Goal: Task Accomplishment & Management: Complete application form

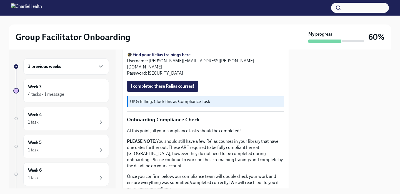
scroll to position [415, 0]
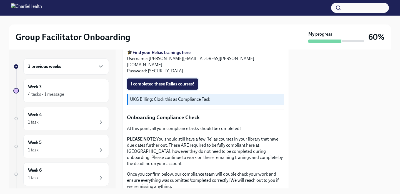
click at [176, 87] on span "I completed these Relias courses!" at bounding box center [163, 84] width 64 height 6
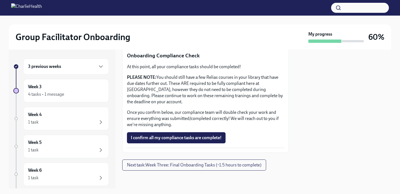
scroll to position [545, 0]
click at [192, 140] on span "I confirm all my compliance tasks are complete!" at bounding box center [176, 138] width 91 height 6
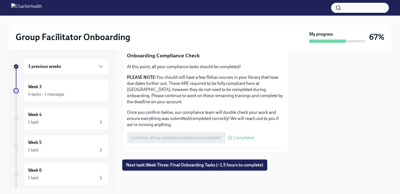
click at [243, 165] on span "Next task : Week Three: Final Onboarding Tasks (~1.5 hours to complete)" at bounding box center [194, 165] width 137 height 6
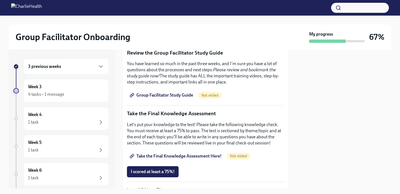
scroll to position [376, 0]
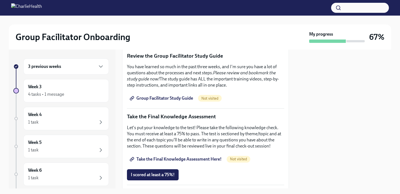
click at [182, 101] on span "Group Facilitator Study Guide" at bounding box center [162, 98] width 62 height 6
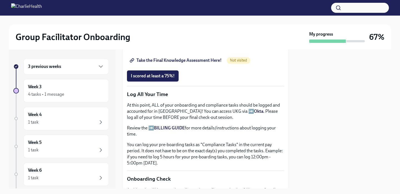
scroll to position [480, 0]
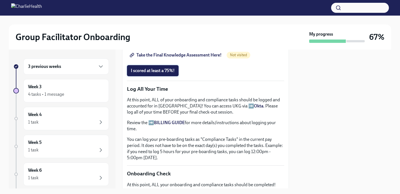
click at [176, 76] on button "I scored at least a 75%!" at bounding box center [153, 70] width 52 height 11
click at [180, 58] on span "Take the Final Knowledge Assessment Here!" at bounding box center [176, 55] width 91 height 6
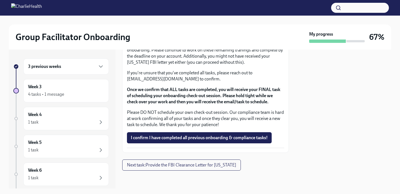
scroll to position [682, 0]
click at [77, 61] on div "3 previous weeks" at bounding box center [66, 66] width 86 height 16
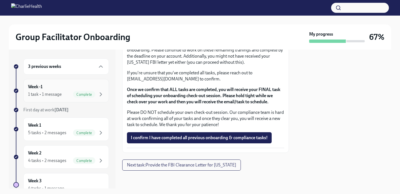
click at [59, 87] on div "Week -1 1 task • 1 message Complete" at bounding box center [66, 91] width 76 height 14
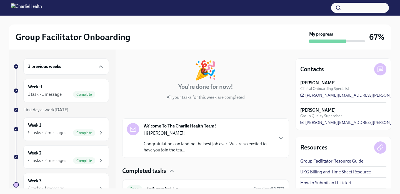
scroll to position [50, 0]
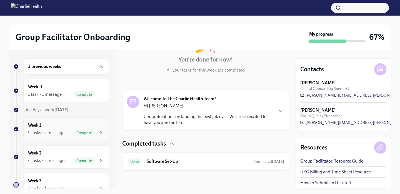
click at [68, 130] on div "5 tasks • 2 messages Complete" at bounding box center [66, 132] width 76 height 7
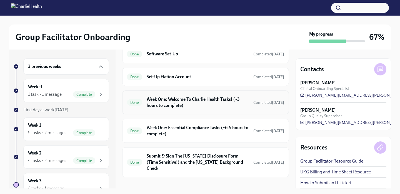
scroll to position [185, 0]
click at [198, 108] on div "Done Week One: Welcome To Charlie Health Tasks! (~3 hours to complete) Complete…" at bounding box center [205, 101] width 157 height 14
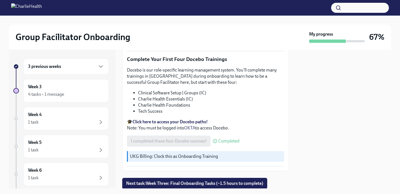
scroll to position [739, 0]
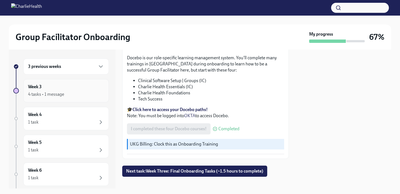
click at [79, 91] on div "4 tasks • 1 message" at bounding box center [66, 94] width 76 height 7
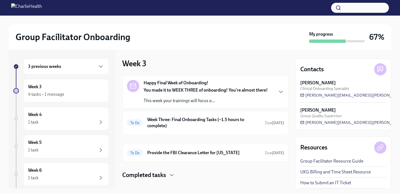
click at [79, 66] on div "3 previous weeks" at bounding box center [66, 66] width 76 height 7
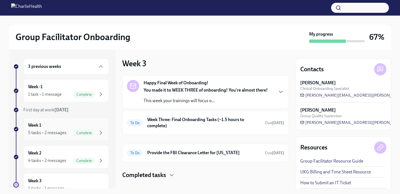
click at [64, 133] on div "5 tasks • 2 messages" at bounding box center [47, 133] width 38 height 6
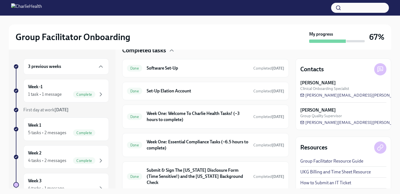
scroll to position [185, 0]
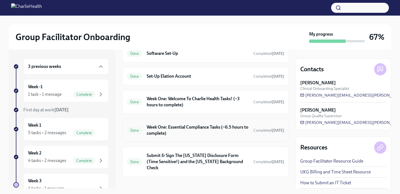
click at [214, 133] on h6 "Week One: Essential Compliance Tasks (~6.5 hours to complete)" at bounding box center [198, 130] width 102 height 12
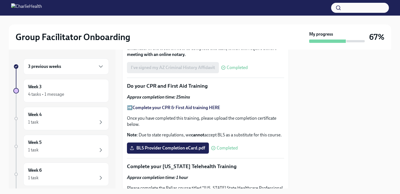
scroll to position [789, 0]
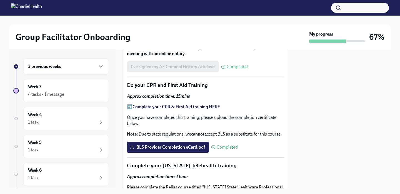
click at [189, 106] on strong "Complete your CPR & First Aid training HERE" at bounding box center [177, 106] width 88 height 5
click at [172, 148] on span "BLS Provider Completion eCard.pdf" at bounding box center [168, 147] width 74 height 6
click at [0, 0] on input "BLS Provider Completion eCard.pdf" at bounding box center [0, 0] width 0 height 0
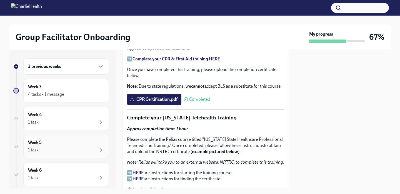
scroll to position [10, 0]
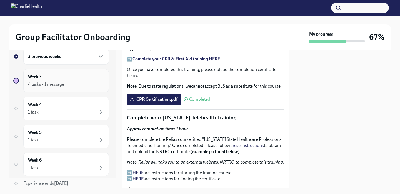
click at [73, 86] on div "4 tasks • 1 message" at bounding box center [66, 84] width 76 height 7
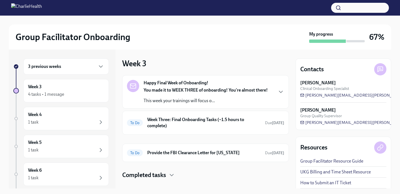
scroll to position [9, 0]
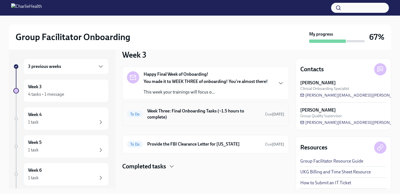
click at [204, 120] on div "To Do Week Three: Final Onboarding Tasks (~1.5 hours to complete) Due [DATE]" at bounding box center [205, 114] width 157 height 14
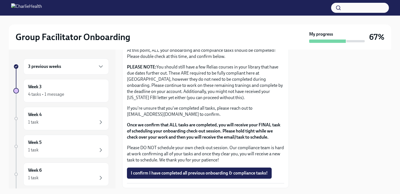
scroll to position [472, 0]
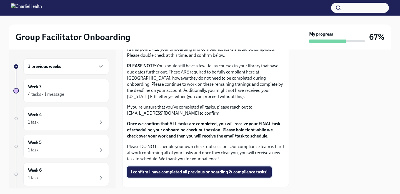
click at [222, 173] on span "I confirm I have completed all previous onboarding & compliance tasks!" at bounding box center [199, 172] width 137 height 6
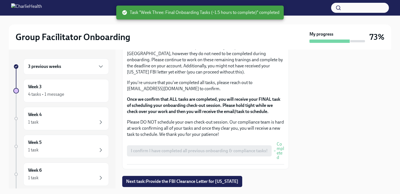
scroll to position [513, 0]
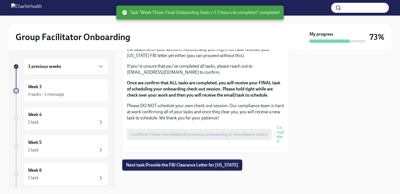
click at [195, 163] on span "Next task : Provide the FBI Clearance Letter for [US_STATE]" at bounding box center [182, 165] width 112 height 6
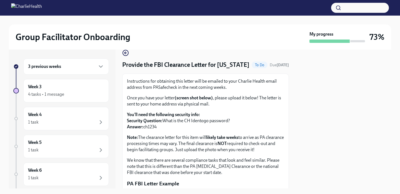
scroll to position [11, 0]
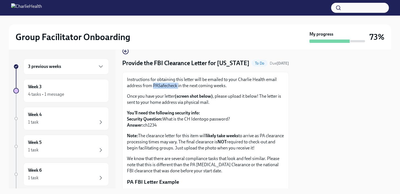
drag, startPoint x: 177, startPoint y: 95, endPoint x: 153, endPoint y: 95, distance: 23.9
click at [153, 89] on p "Instructions for obtaining this letter will be emailed to your Charlie Health e…" at bounding box center [205, 82] width 157 height 12
copy p "PASafecheck"
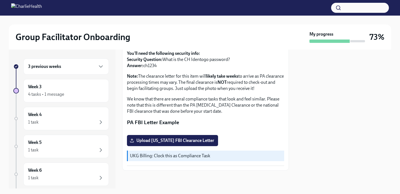
scroll to position [131, 0]
click at [65, 150] on div "1 task" at bounding box center [66, 149] width 76 height 7
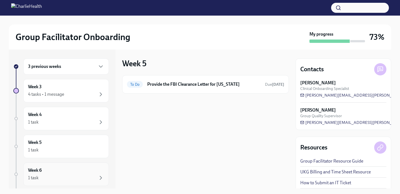
click at [63, 171] on div "Week 6 1 task" at bounding box center [66, 174] width 76 height 14
click at [77, 68] on div "3 previous weeks" at bounding box center [66, 66] width 76 height 7
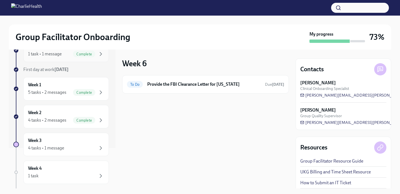
scroll to position [65, 0]
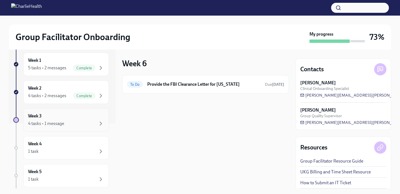
click at [79, 117] on div "Week 3 4 tasks • 1 message" at bounding box center [66, 120] width 76 height 14
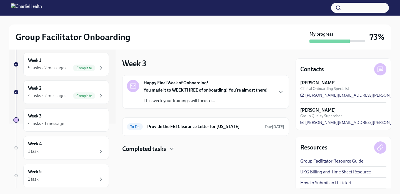
click at [210, 86] on div "Happy Final Week of Onboarding! You made it to WEEK THREE of onboarding! You're…" at bounding box center [206, 92] width 124 height 24
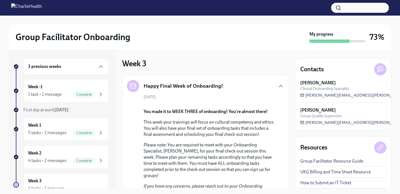
click at [317, 160] on link "Group Facilitator Resource Guide" at bounding box center [331, 161] width 63 height 6
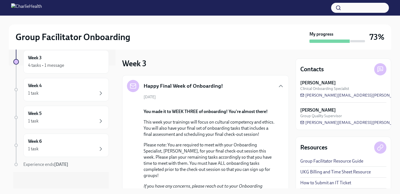
scroll to position [124, 0]
click at [79, 98] on div "Week 4 1 task" at bounding box center [66, 87] width 86 height 23
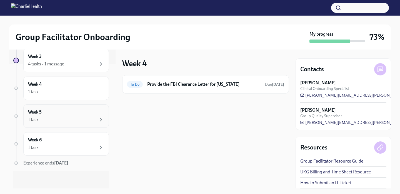
click at [75, 118] on div "1 task" at bounding box center [66, 119] width 76 height 7
click at [76, 154] on div "Week 6 1 task" at bounding box center [66, 143] width 86 height 23
